Goal: Navigation & Orientation: Find specific page/section

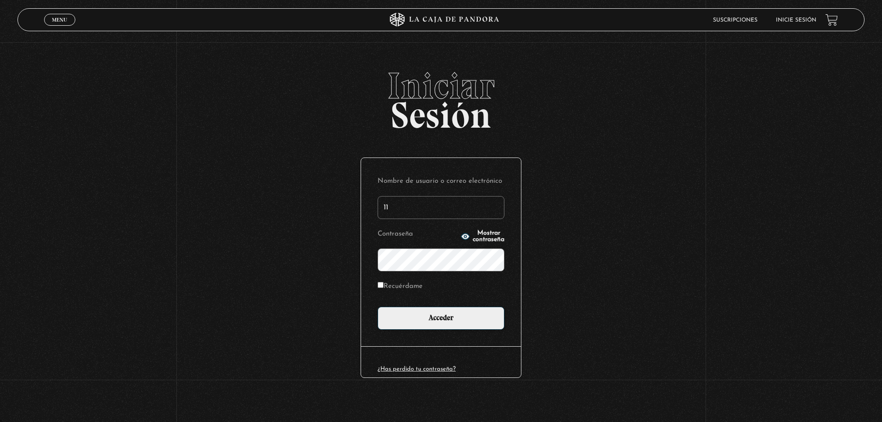
type input "1"
type input "K"
type input "[PERSON_NAME][EMAIL_ADDRESS][DOMAIN_NAME]"
click at [378, 307] on input "Acceder" at bounding box center [441, 318] width 127 height 23
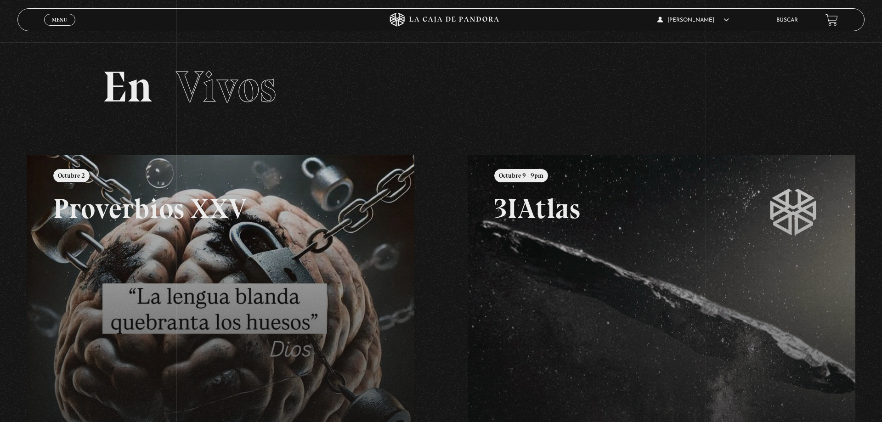
click at [240, 69] on span "Vivos" at bounding box center [226, 87] width 100 height 52
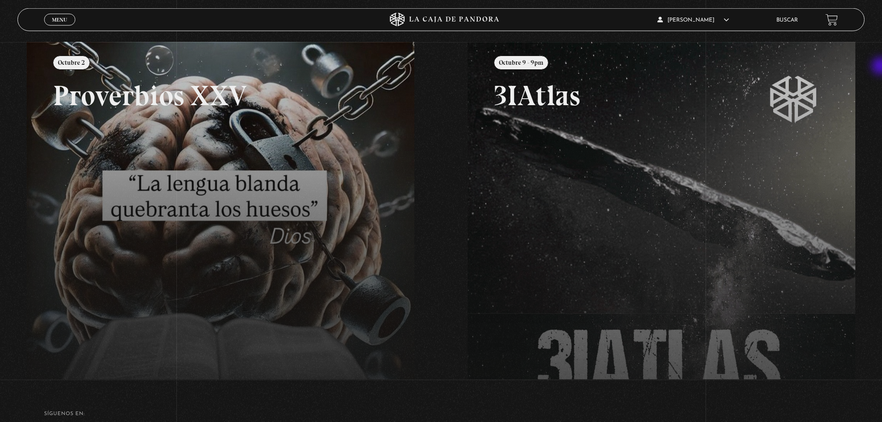
scroll to position [114, 0]
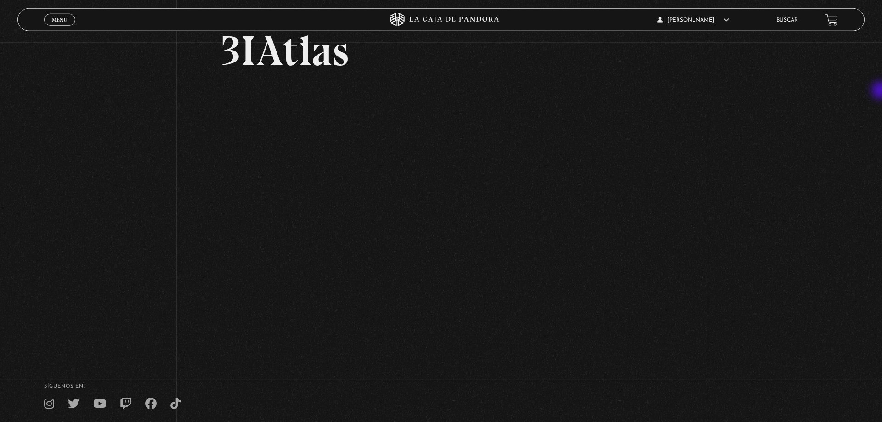
scroll to position [71, 0]
